Goal: Information Seeking & Learning: Learn about a topic

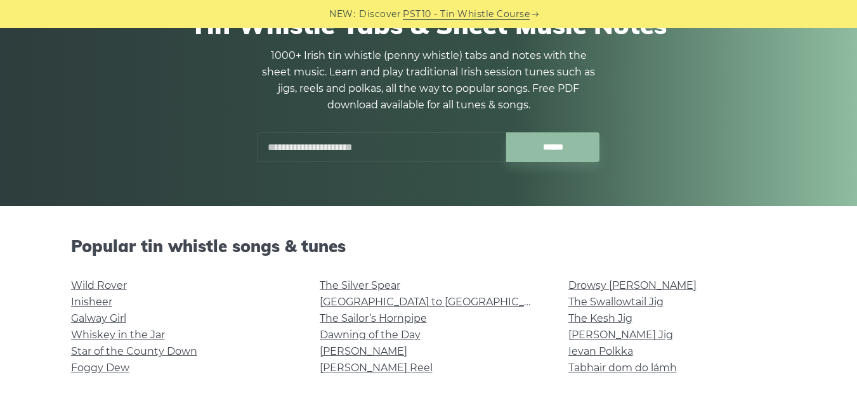
scroll to position [178, 0]
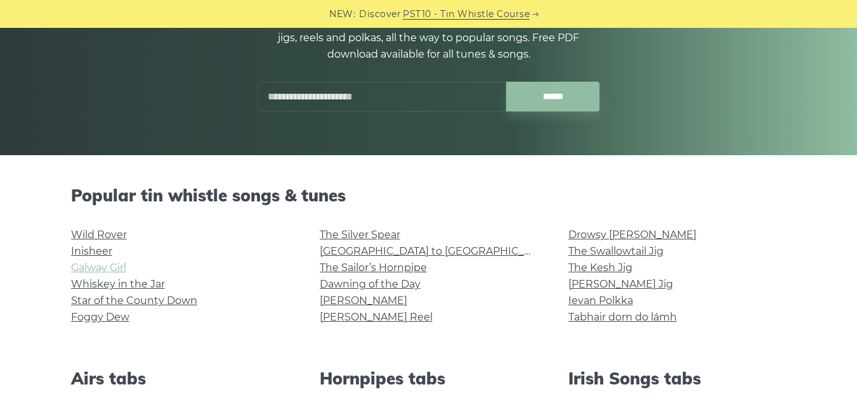
click at [102, 267] on link "Galway Girl" at bounding box center [98, 268] width 55 height 12
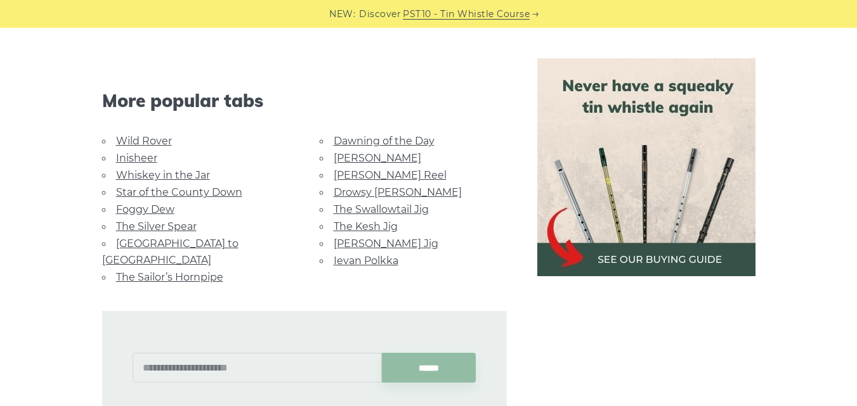
scroll to position [913, 0]
